Goal: Task Accomplishment & Management: Use online tool/utility

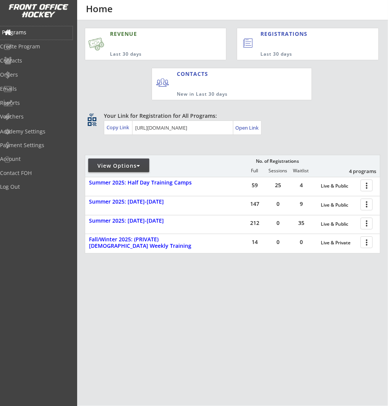
click at [31, 31] on div "Programs" at bounding box center [36, 32] width 69 height 5
click at [142, 164] on div "View Options" at bounding box center [118, 166] width 61 height 8
select select ""Upcoming Programs""
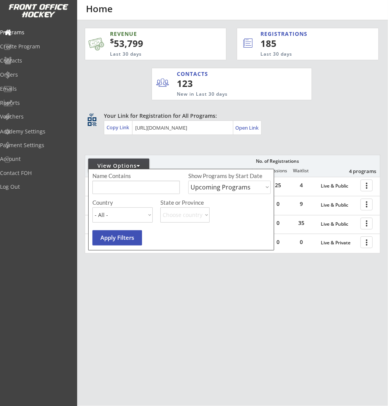
click at [230, 187] on select "Upcoming Programs Past Programs Specific Date Range" at bounding box center [229, 187] width 82 height 13
select select ""Past Programs""
click at [188, 181] on select "Upcoming Programs Past Programs Specific Date Range" at bounding box center [229, 187] width 82 height 13
click at [120, 240] on button "Apply Filters" at bounding box center [117, 237] width 50 height 15
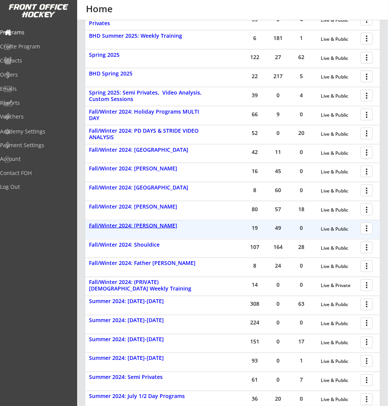
scroll to position [278, 0]
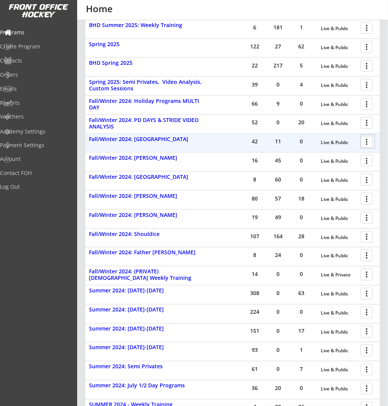
drag, startPoint x: 365, startPoint y: 140, endPoint x: 370, endPoint y: 140, distance: 5.0
click at [365, 140] on div at bounding box center [367, 141] width 13 height 13
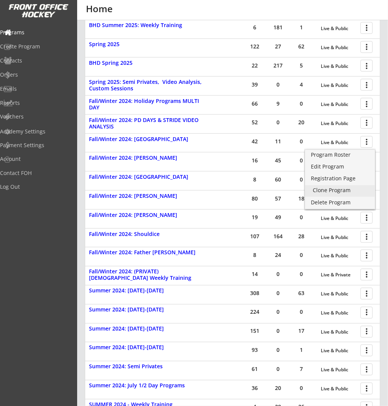
click at [358, 189] on div "Clone Program" at bounding box center [339, 190] width 55 height 5
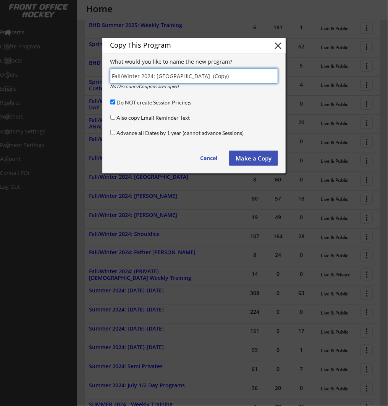
click at [152, 74] on input "input" at bounding box center [194, 75] width 168 height 15
click at [218, 74] on input "input" at bounding box center [194, 75] width 168 height 15
type input "Fall/Winter 2025: [GEOGRAPHIC_DATA]"
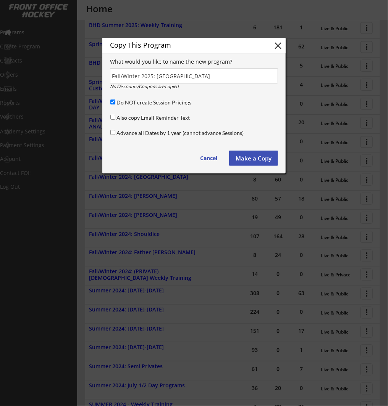
click at [223, 108] on div "Copy This Program close What would you like to name the new program? No Discoun…" at bounding box center [193, 105] width 183 height 135
click at [113, 132] on input "Advance all Dates by 1 year (cannot advance Sessions)" at bounding box center [112, 132] width 5 height 5
checkbox input "true"
click at [264, 160] on button "Make a Copy" at bounding box center [253, 158] width 49 height 15
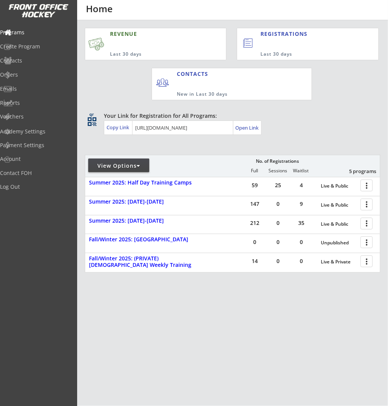
click at [110, 171] on div "View Options" at bounding box center [118, 166] width 61 height 14
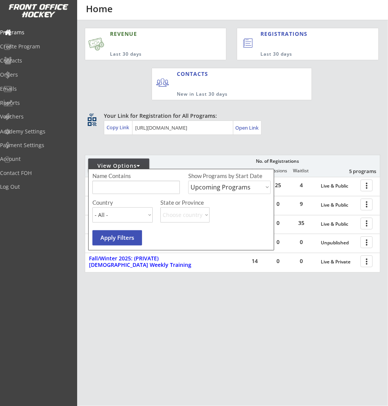
click at [119, 164] on div "View Options" at bounding box center [118, 166] width 61 height 8
click at [217, 187] on select "Upcoming Programs Past Programs Specific Date Range" at bounding box center [229, 187] width 82 height 13
click at [188, 181] on select "Upcoming Programs Past Programs Specific Date Range" at bounding box center [229, 187] width 82 height 13
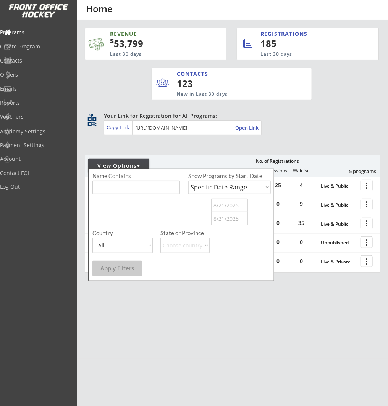
click at [225, 185] on select "Upcoming Programs Past Programs Specific Date Range" at bounding box center [229, 187] width 82 height 13
select select ""Past Programs""
click at [188, 181] on select "Upcoming Programs Past Programs Specific Date Range" at bounding box center [229, 187] width 82 height 13
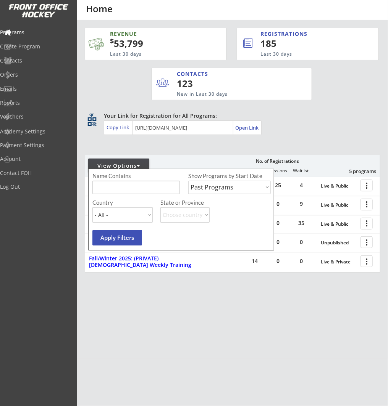
drag, startPoint x: 116, startPoint y: 238, endPoint x: 168, endPoint y: 236, distance: 51.5
click at [116, 238] on button "Apply Filters" at bounding box center [117, 237] width 50 height 15
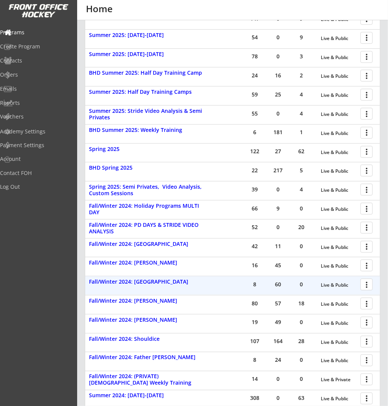
scroll to position [178, 0]
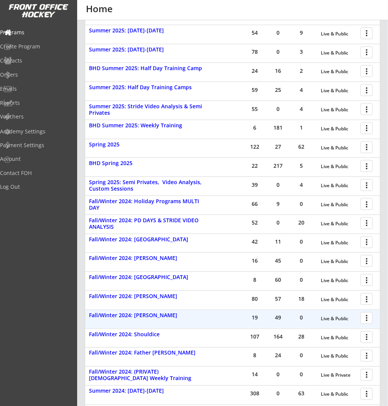
click at [365, 317] on div at bounding box center [367, 317] width 13 height 13
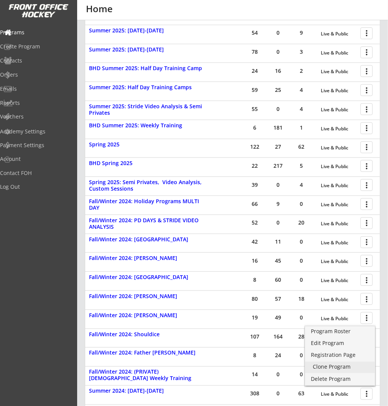
click at [357, 363] on div "Clone Program" at bounding box center [340, 367] width 70 height 11
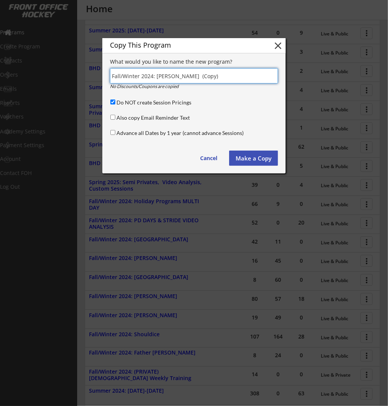
drag, startPoint x: 152, startPoint y: 76, endPoint x: 156, endPoint y: 74, distance: 4.3
click at [152, 76] on input "input" at bounding box center [194, 75] width 168 height 15
drag, startPoint x: 195, startPoint y: 75, endPoint x: 209, endPoint y: 76, distance: 14.5
click at [196, 75] on input "input" at bounding box center [194, 75] width 168 height 15
click at [209, 76] on input "input" at bounding box center [194, 75] width 168 height 15
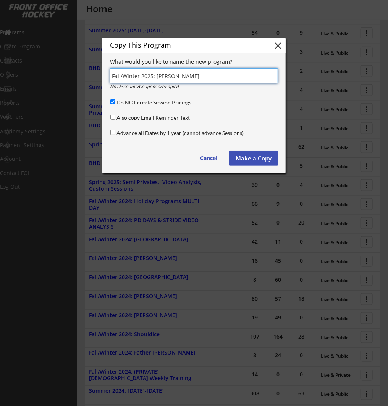
type input "Fall/Winter 2025: [PERSON_NAME]"
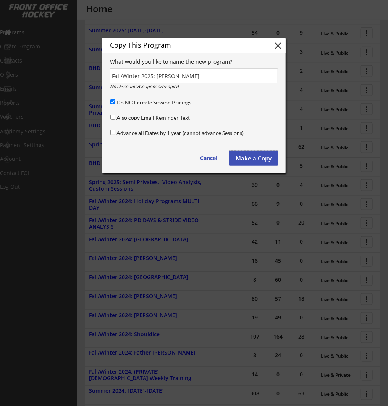
click at [250, 159] on button "Make a Copy" at bounding box center [253, 158] width 49 height 15
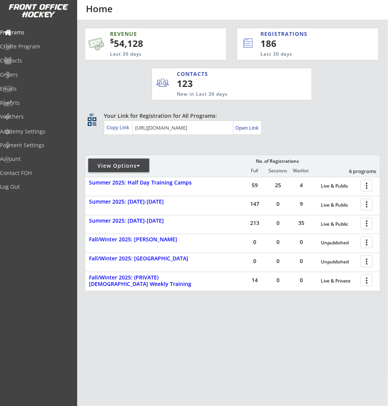
click at [126, 162] on div "View Options" at bounding box center [118, 166] width 61 height 8
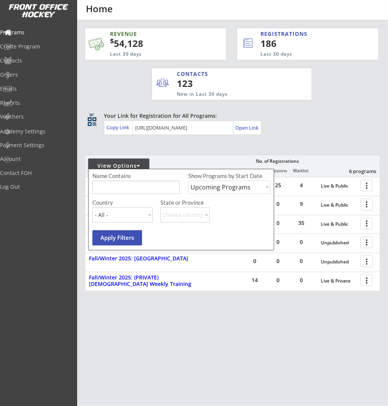
click at [198, 182] on select "Upcoming Programs Past Programs Specific Date Range" at bounding box center [229, 187] width 82 height 13
select select ""Past Programs""
click at [188, 181] on select "Upcoming Programs Past Programs Specific Date Range" at bounding box center [229, 187] width 82 height 13
click at [367, 242] on div at bounding box center [367, 241] width 13 height 13
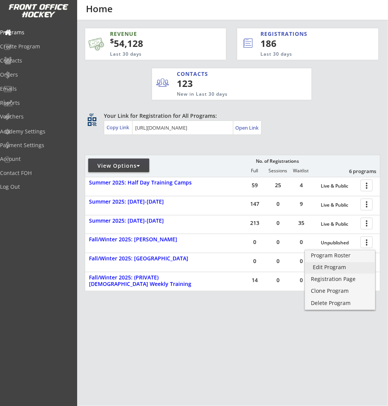
click at [335, 268] on div "Edit Program" at bounding box center [339, 267] width 55 height 5
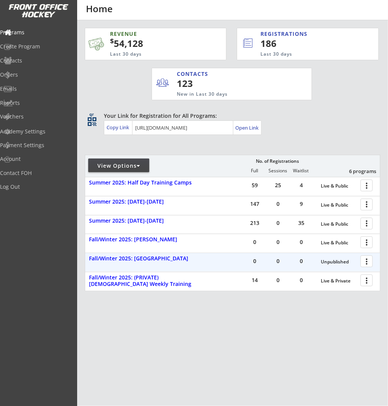
click at [365, 261] on div at bounding box center [367, 260] width 13 height 13
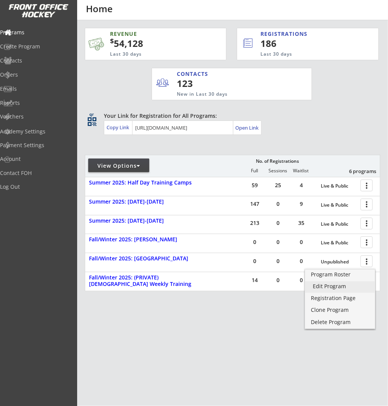
click at [330, 289] on div "Edit Program" at bounding box center [339, 286] width 55 height 5
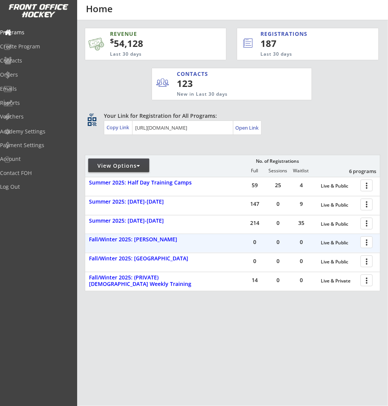
click at [359, 241] on div "more_vert" at bounding box center [367, 242] width 16 height 15
click at [362, 241] on div at bounding box center [367, 241] width 13 height 13
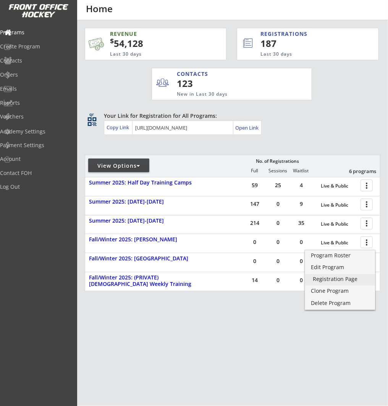
click at [343, 282] on div "Registration Page" at bounding box center [339, 279] width 55 height 5
click at [242, 325] on div "REVENUE $ 54,128 Last 30 days REGISTRATIONS 187 Last 30 days CONTACTS 123 New i…" at bounding box center [232, 195] width 295 height 351
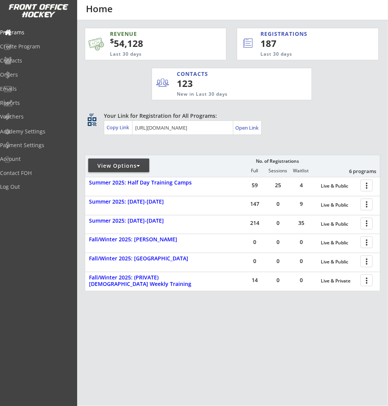
click at [138, 166] on div "View Options" at bounding box center [118, 166] width 61 height 8
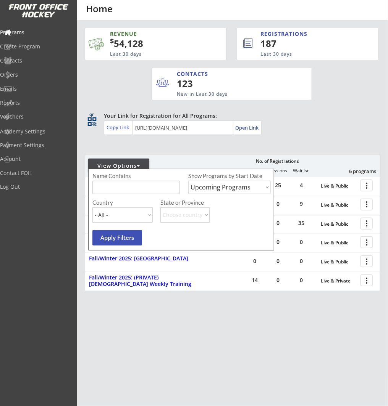
click at [203, 188] on select "Upcoming Programs Past Programs Specific Date Range" at bounding box center [229, 187] width 82 height 13
select select ""Past Programs""
click at [188, 181] on select "Upcoming Programs Past Programs Specific Date Range" at bounding box center [229, 187] width 82 height 13
click at [125, 240] on button "Apply Filters" at bounding box center [117, 237] width 50 height 15
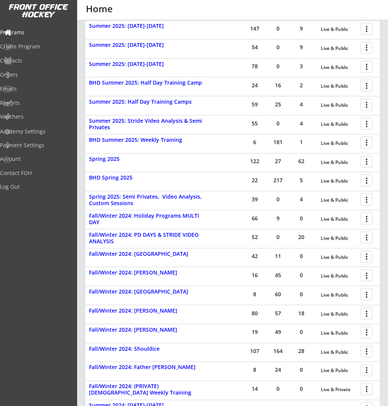
scroll to position [164, 0]
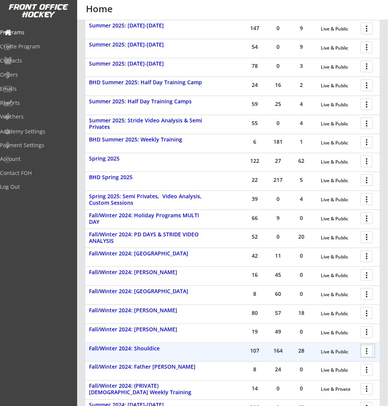
click at [366, 351] on div at bounding box center [367, 350] width 13 height 13
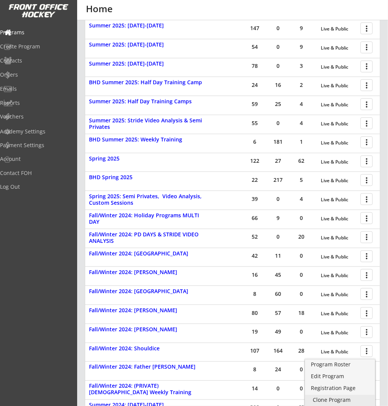
click at [362, 396] on div "Clone Program" at bounding box center [340, 400] width 70 height 11
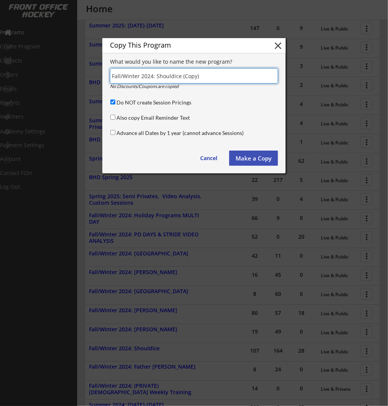
drag, startPoint x: 151, startPoint y: 75, endPoint x: 364, endPoint y: 53, distance: 213.6
click at [153, 74] on input "input" at bounding box center [194, 75] width 168 height 15
click at [211, 76] on input "input" at bounding box center [194, 75] width 168 height 15
type input "Fall/Winter 2025: Shouldice"
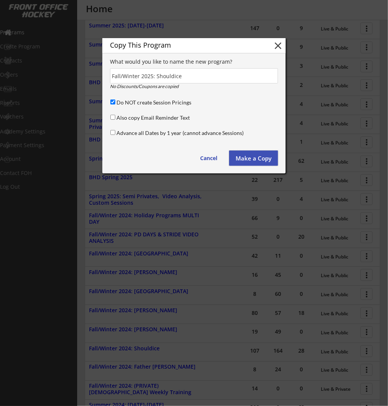
click at [258, 157] on button "Make a Copy" at bounding box center [253, 158] width 49 height 15
